Goal: Task Accomplishment & Management: Use online tool/utility

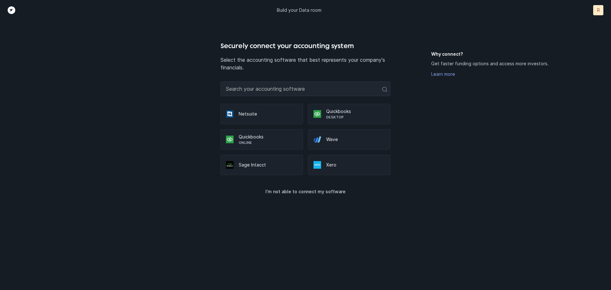
click at [255, 137] on p "Quickbooks" at bounding box center [268, 137] width 59 height 6
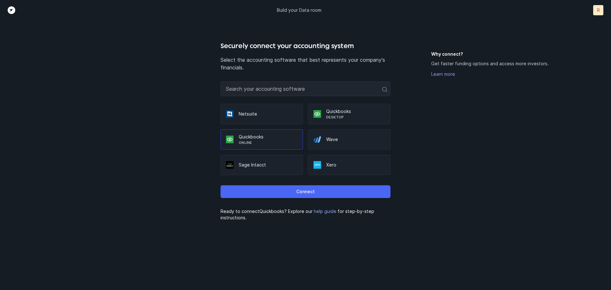
click at [305, 192] on p "Connect" at bounding box center [305, 192] width 18 height 8
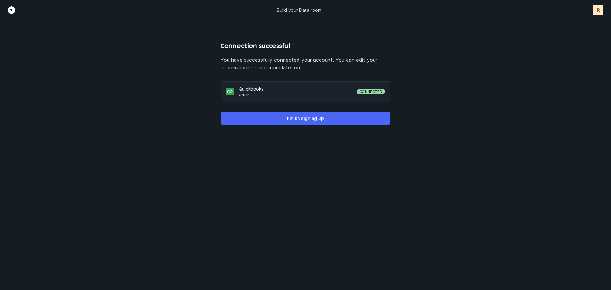
click at [302, 116] on p "Finish signing up" at bounding box center [305, 119] width 37 height 8
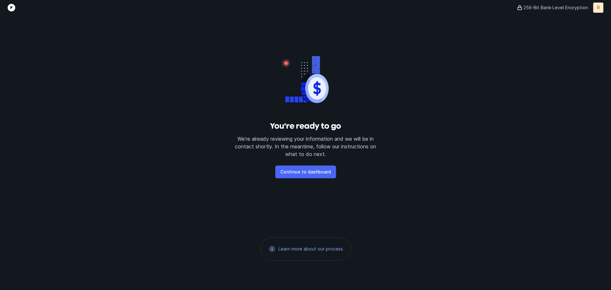
click at [293, 170] on p "Continue to dashboard" at bounding box center [305, 172] width 51 height 8
